Goal: Task Accomplishment & Management: Complete application form

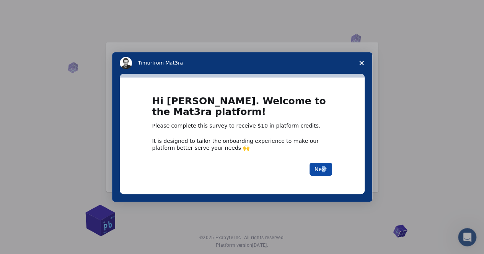
drag, startPoint x: 323, startPoint y: 176, endPoint x: 324, endPoint y: 172, distance: 3.8
click at [324, 172] on div "Hi Derrick. Welcome to the Mat3ra platform! Please complete this survey to rece…" at bounding box center [242, 136] width 245 height 117
click at [324, 172] on button "Next" at bounding box center [320, 169] width 23 height 13
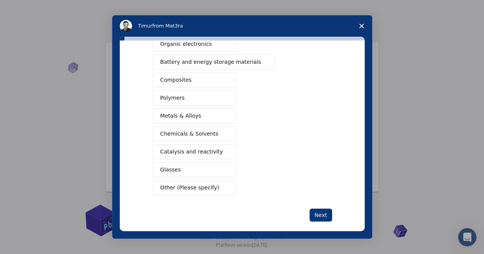
scroll to position [106, 0]
click at [183, 149] on span "Catalysis and reactivity" at bounding box center [191, 152] width 63 height 8
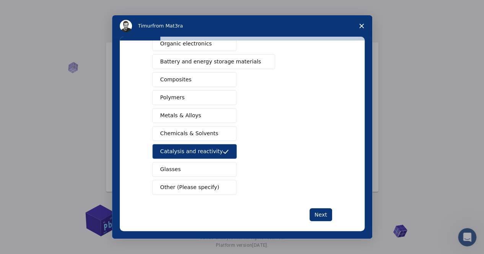
click at [189, 131] on span "Chemicals & Solvents" at bounding box center [189, 134] width 58 height 8
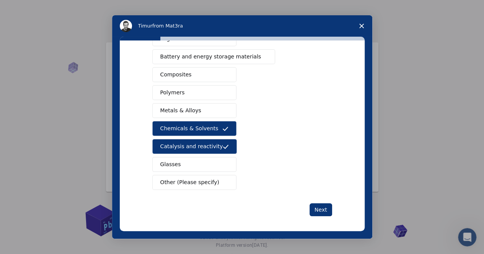
scroll to position [112, 0]
click at [313, 203] on button "Next" at bounding box center [320, 209] width 23 height 13
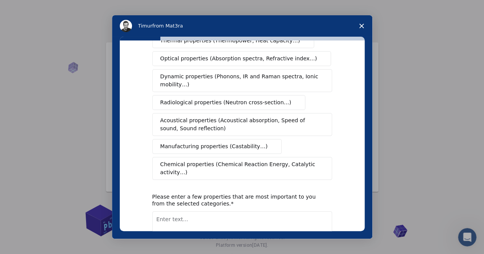
scroll to position [117, 0]
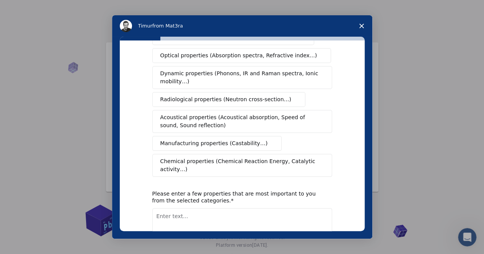
click at [251, 158] on span "Chemical properties (Chemical Reaction Energy, Catalytic activity…)" at bounding box center [239, 166] width 158 height 16
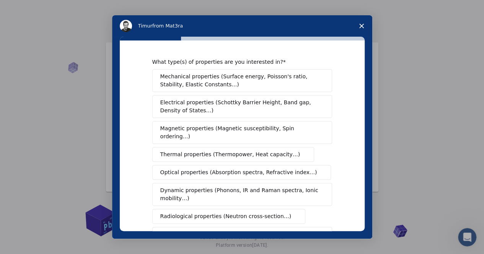
scroll to position [0, 0]
click at [263, 77] on span "Mechanical properties (Surface energy, Poisson's ratio, Stability, Elastic Cons…" at bounding box center [239, 81] width 159 height 16
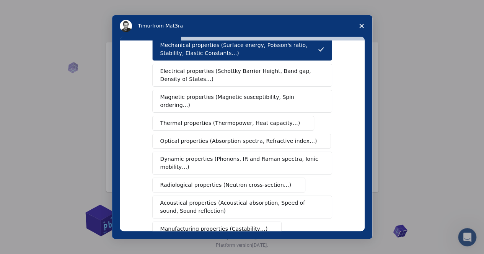
scroll to position [30, 0]
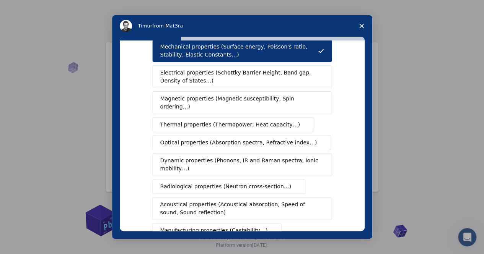
click at [214, 139] on span "Optical properties (Absorption spectra, Refractive index…)" at bounding box center [238, 143] width 157 height 8
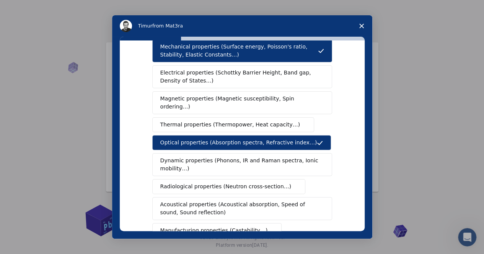
scroll to position [151, 0]
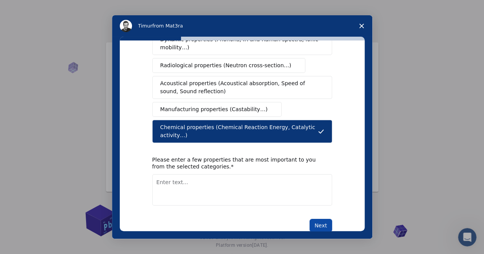
click at [320, 219] on button "Next" at bounding box center [320, 225] width 23 height 13
click at [171, 177] on textarea "Enter text..." at bounding box center [242, 189] width 180 height 31
type textarea "reactivity, chemical reaction energy, catalytic interaction"
click at [316, 219] on button "Next" at bounding box center [320, 225] width 23 height 13
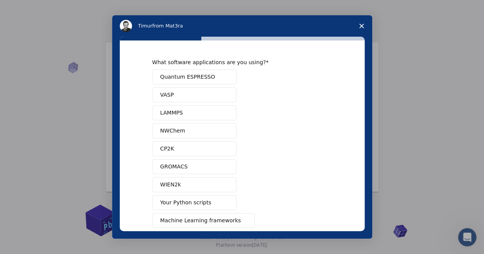
click at [167, 165] on span "GROMACS" at bounding box center [174, 167] width 28 height 8
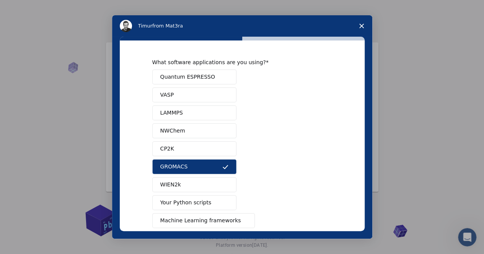
click at [185, 200] on span "Your Python scripts" at bounding box center [185, 203] width 51 height 8
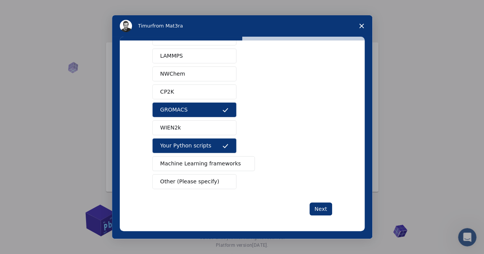
scroll to position [57, 0]
click at [201, 162] on span "Machine Learning frameworks" at bounding box center [200, 164] width 81 height 8
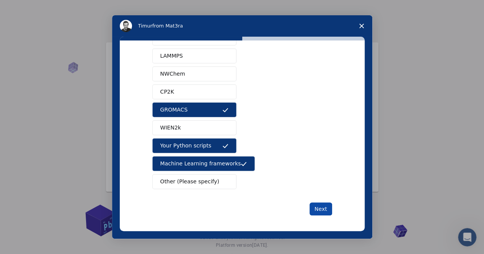
click at [318, 209] on button "Next" at bounding box center [320, 209] width 23 height 13
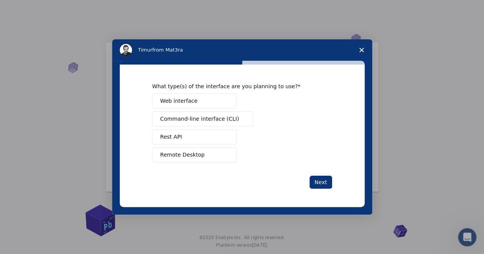
scroll to position [0, 0]
click at [193, 101] on button "Web interface" at bounding box center [194, 101] width 84 height 15
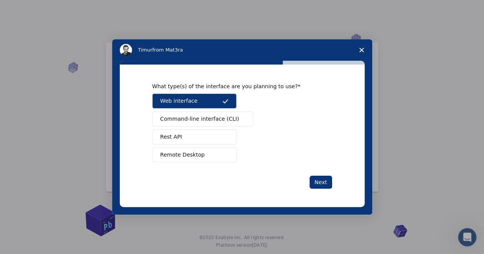
click at [207, 117] on span "Command-line interface (CLI)" at bounding box center [199, 119] width 79 height 8
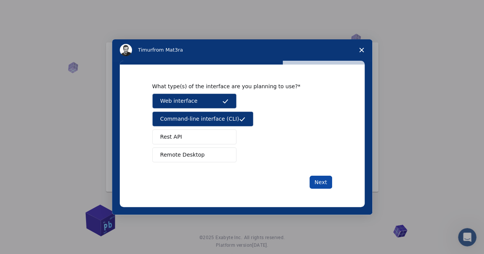
click at [314, 180] on button "Next" at bounding box center [320, 182] width 23 height 13
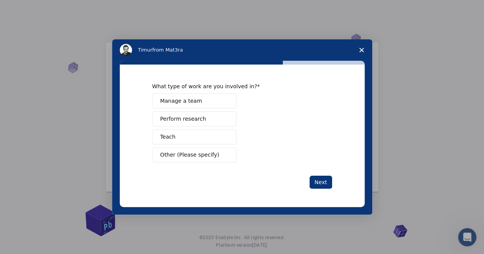
click at [206, 120] on button "Perform research" at bounding box center [194, 119] width 84 height 15
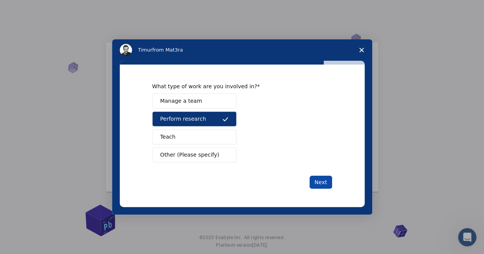
click at [318, 181] on button "Next" at bounding box center [320, 182] width 23 height 13
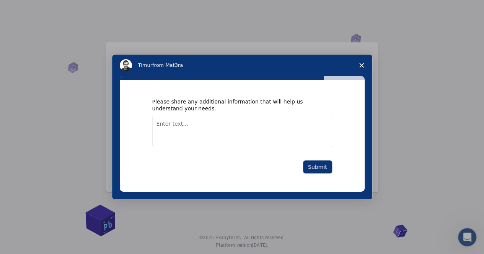
click at [172, 124] on textarea "Enter text..." at bounding box center [242, 131] width 180 height 31
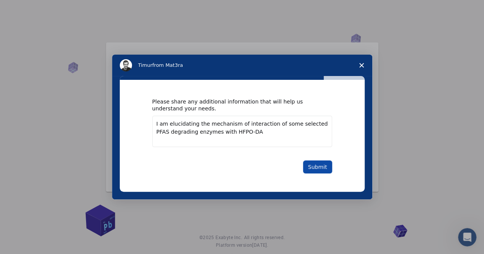
type textarea "I am elucidating the mechanism of interaction of some selected PFAS degrading e…"
click at [322, 166] on button "Submit" at bounding box center [317, 167] width 29 height 13
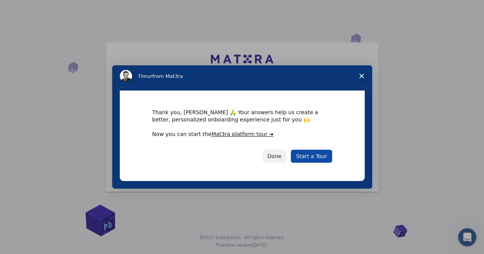
click at [307, 155] on link "Start a Tour" at bounding box center [311, 156] width 41 height 13
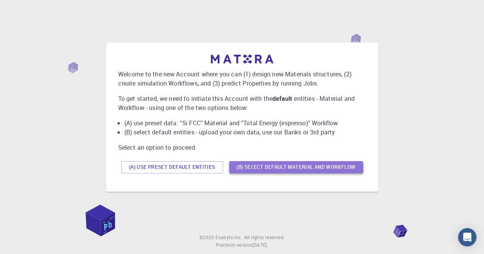
click at [294, 162] on button "(B) Select default material and workflow" at bounding box center [296, 167] width 134 height 12
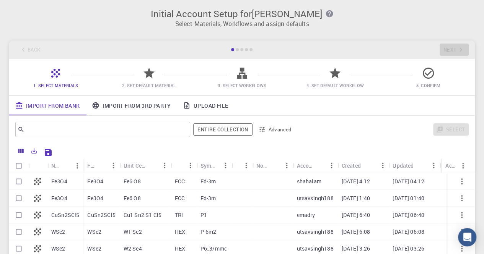
scroll to position [0, 0]
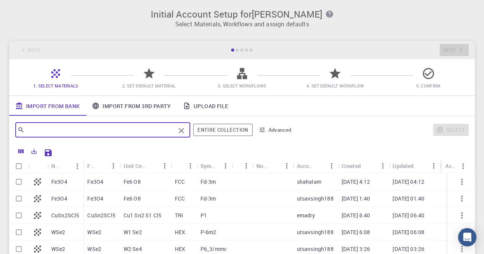
click at [43, 130] on input "text" at bounding box center [99, 130] width 151 height 11
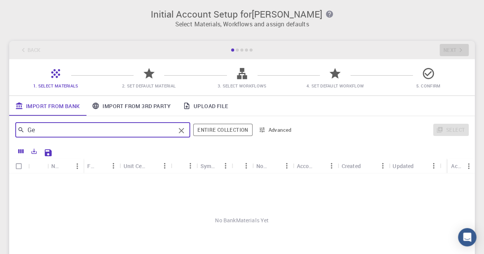
type input "G"
type input "H"
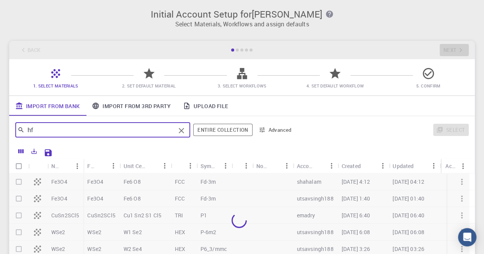
type input "h"
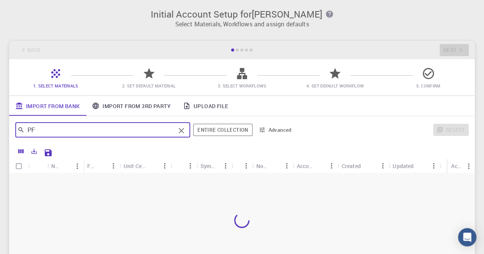
type input "P"
type input "T"
